Goal: Navigation & Orientation: Find specific page/section

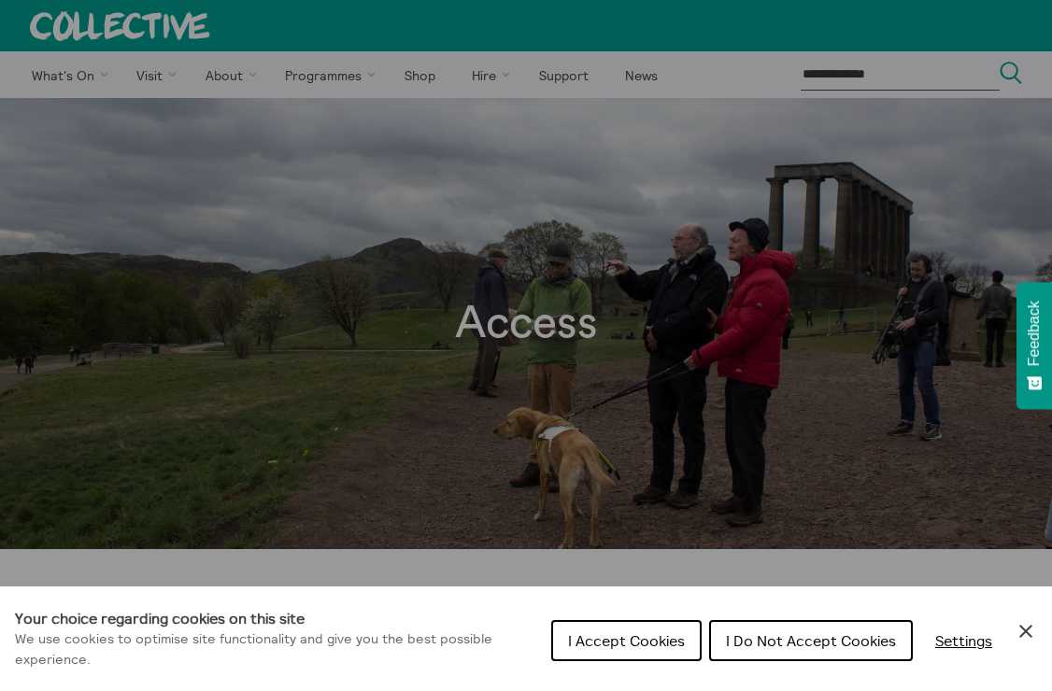
click at [592, 162] on div "Cookie preferences" at bounding box center [526, 345] width 1052 height 691
click at [659, 634] on span "I Accept Cookies" at bounding box center [626, 640] width 117 height 19
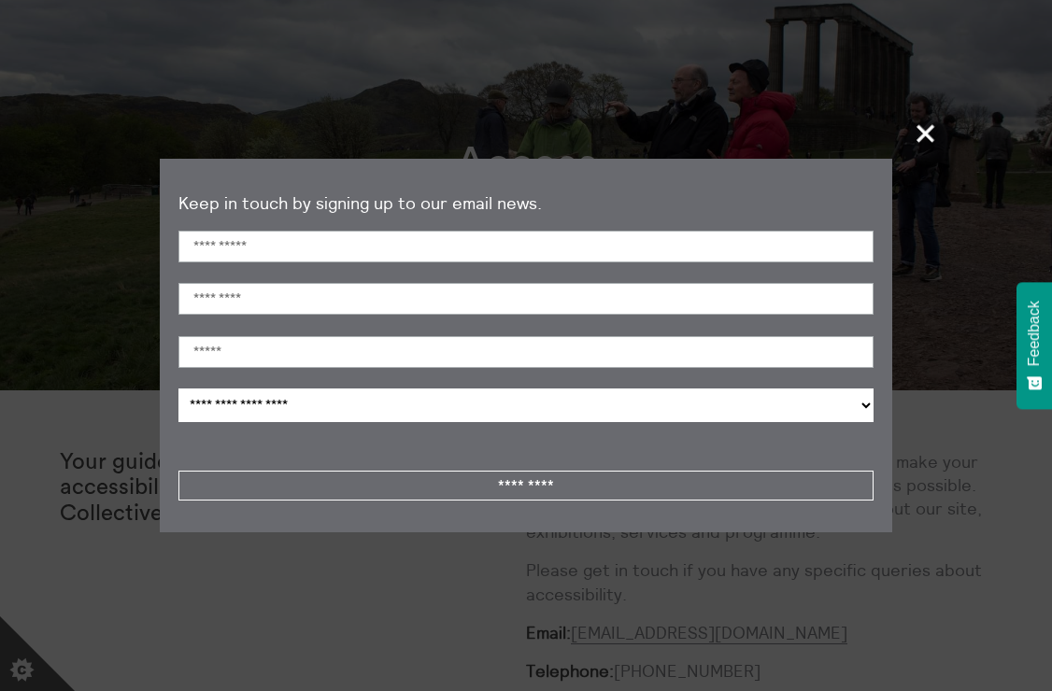
scroll to position [64, 0]
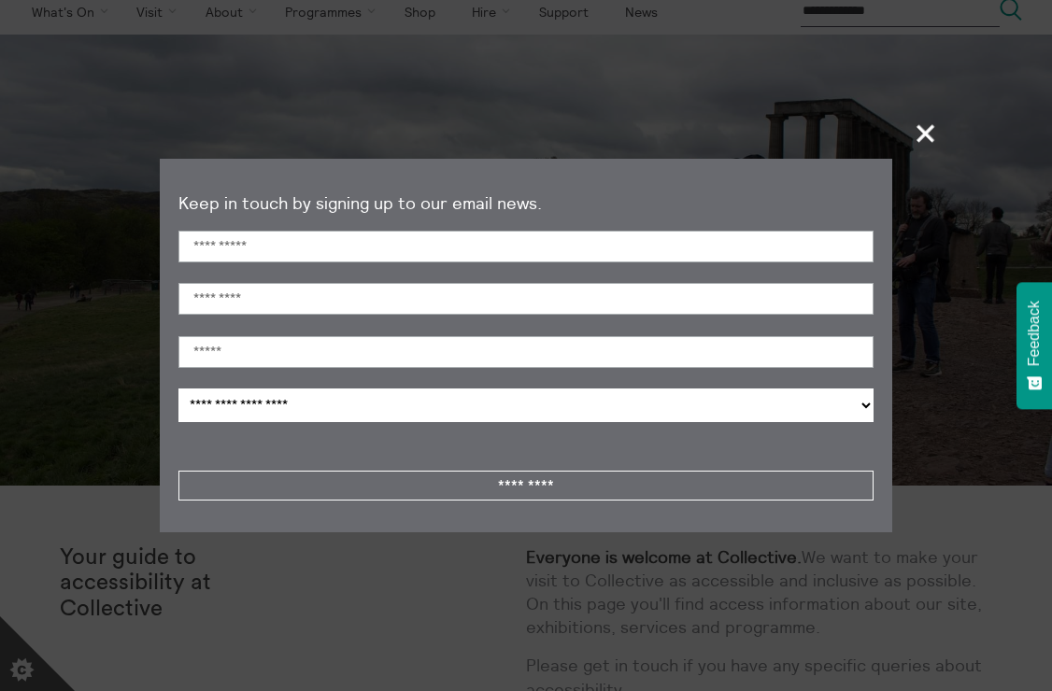
click at [915, 143] on span "+" at bounding box center [926, 133] width 55 height 55
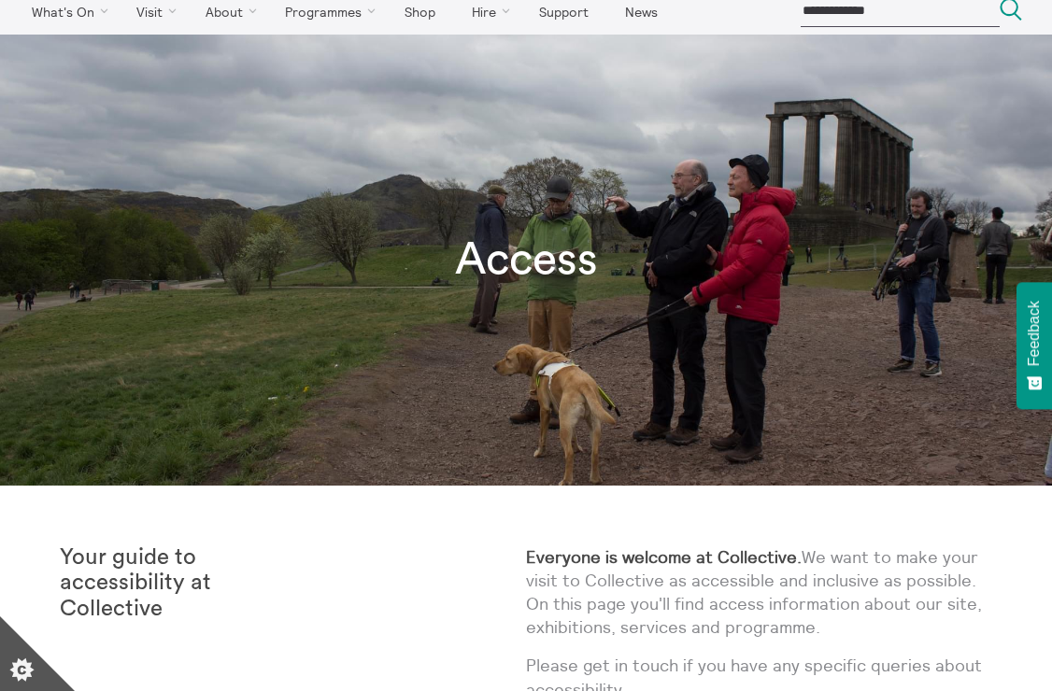
scroll to position [0, 0]
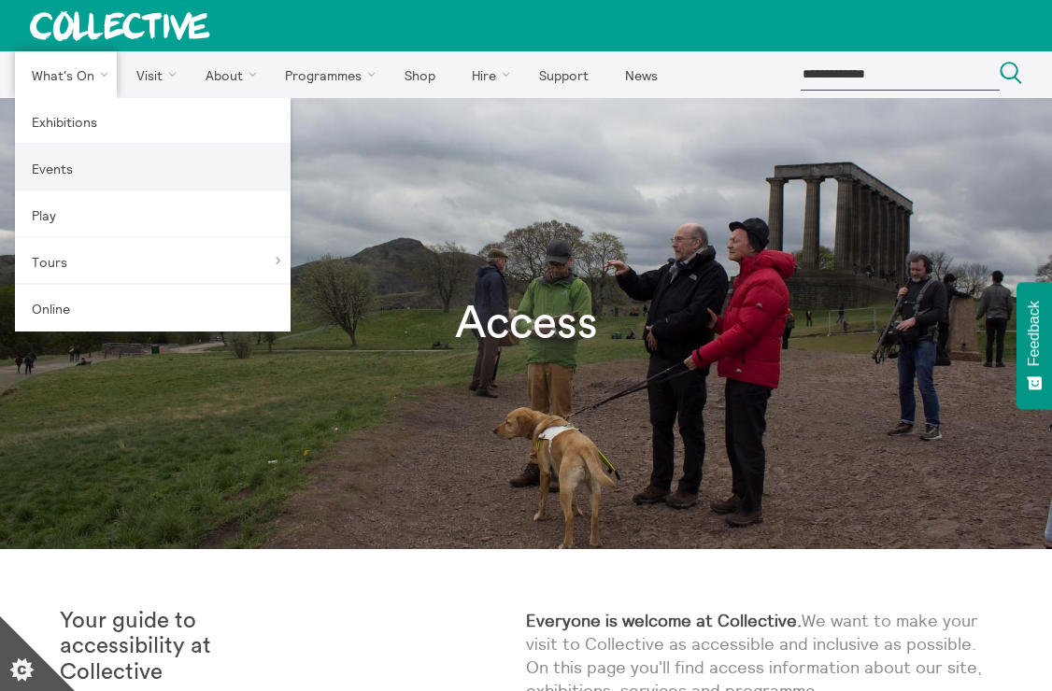
click at [75, 165] on link "Events" at bounding box center [153, 168] width 276 height 47
